Goal: Task Accomplishment & Management: Manage account settings

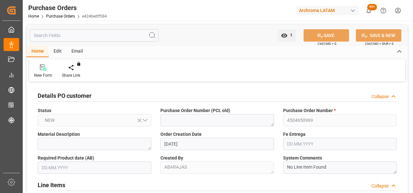
scroll to position [584, 0]
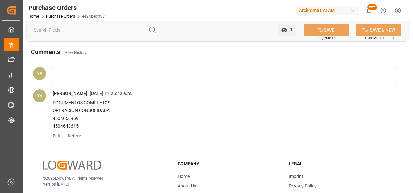
click at [68, 17] on link "Purchase Orders" at bounding box center [60, 16] width 29 height 5
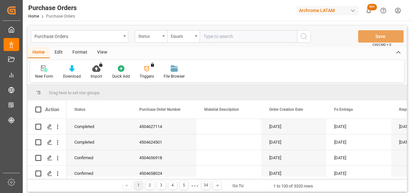
click at [155, 36] on div "Status" at bounding box center [149, 35] width 22 height 7
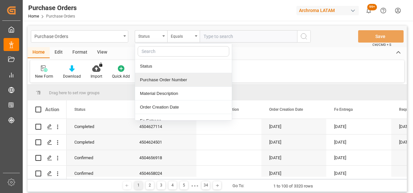
drag, startPoint x: 162, startPoint y: 81, endPoint x: 220, endPoint y: 31, distance: 75.5
click at [163, 81] on div "Purchase Order Number" at bounding box center [183, 80] width 97 height 14
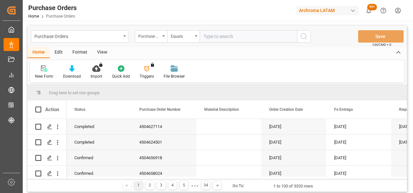
click at [235, 36] on input "text" at bounding box center [248, 36] width 97 height 12
paste input "4504643750"
type input "4504643750"
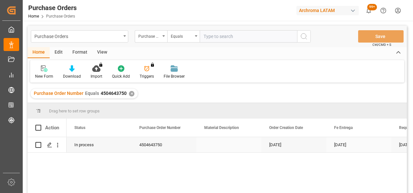
click at [48, 144] on polygon "Press SPACE to select this row." at bounding box center [49, 144] width 3 height 3
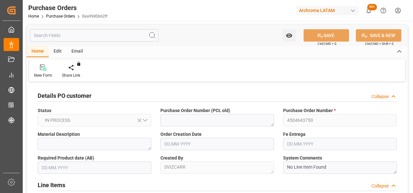
type input "[DATE]"
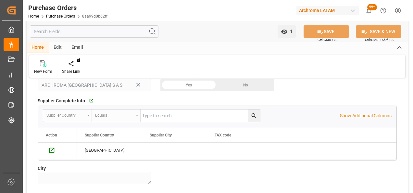
scroll to position [422, 0]
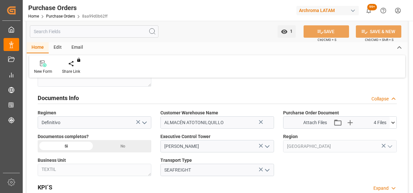
click at [262, 124] on icon at bounding box center [260, 121] width 7 height 7
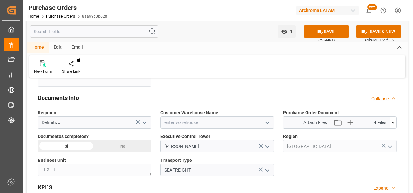
click at [267, 119] on icon "open menu" at bounding box center [267, 123] width 8 height 8
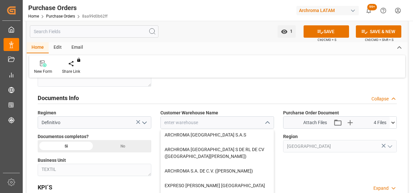
scroll to position [65, 0]
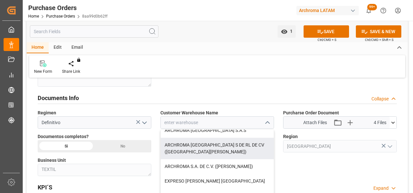
click at [230, 153] on div "ARCHROMA [GEOGRAPHIC_DATA] S DE RL DE CV ([GEOGRAPHIC_DATA][PERSON_NAME])" at bounding box center [217, 148] width 113 height 21
type input "ARCHROMA [GEOGRAPHIC_DATA] S DE RL DE CV ([GEOGRAPHIC_DATA][PERSON_NAME])"
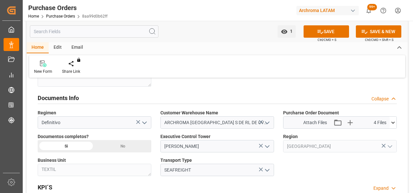
scroll to position [552, 0]
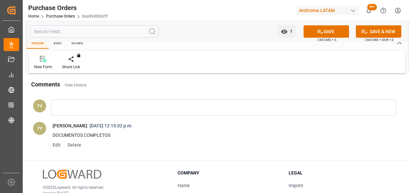
click at [331, 28] on button "SAVE" at bounding box center [326, 31] width 45 height 12
